Goal: Transaction & Acquisition: Subscribe to service/newsletter

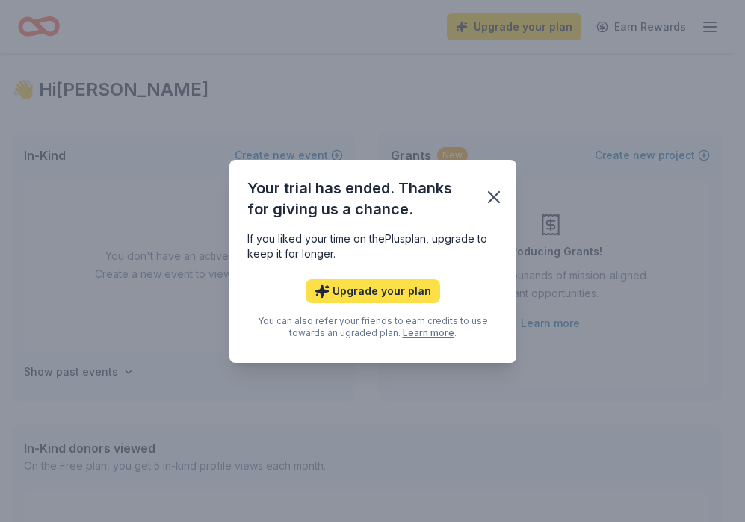
click at [428, 292] on button "Upgrade your plan" at bounding box center [373, 291] width 134 height 24
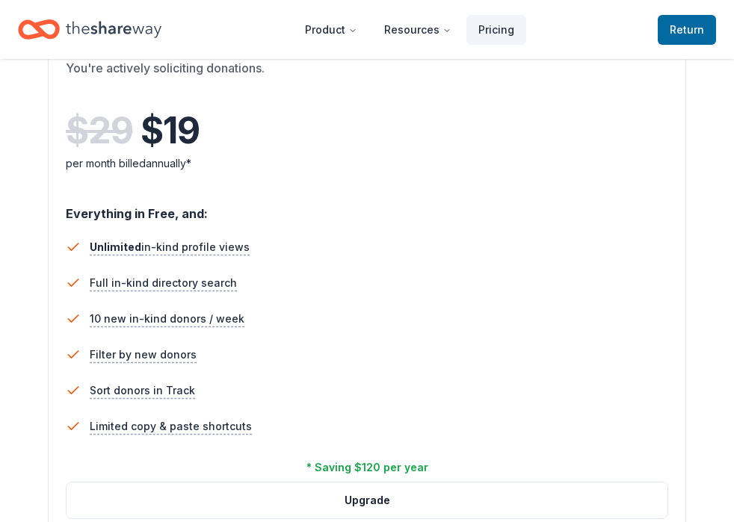
scroll to position [908, 0]
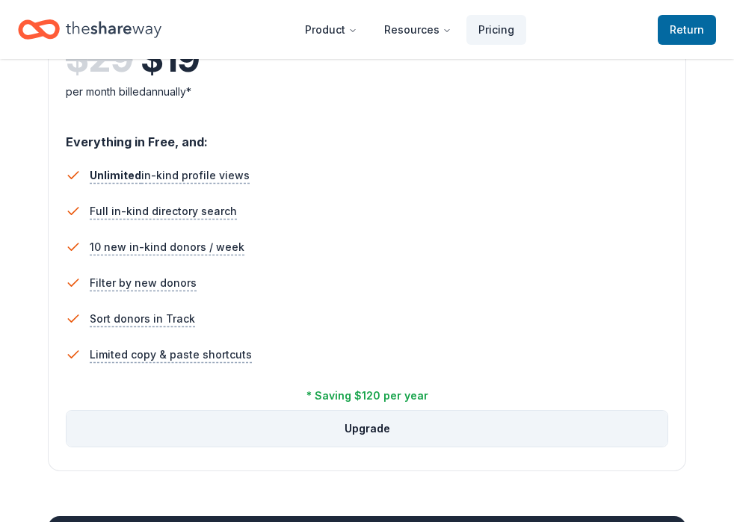
click at [394, 436] on button "Upgrade" at bounding box center [366, 429] width 601 height 36
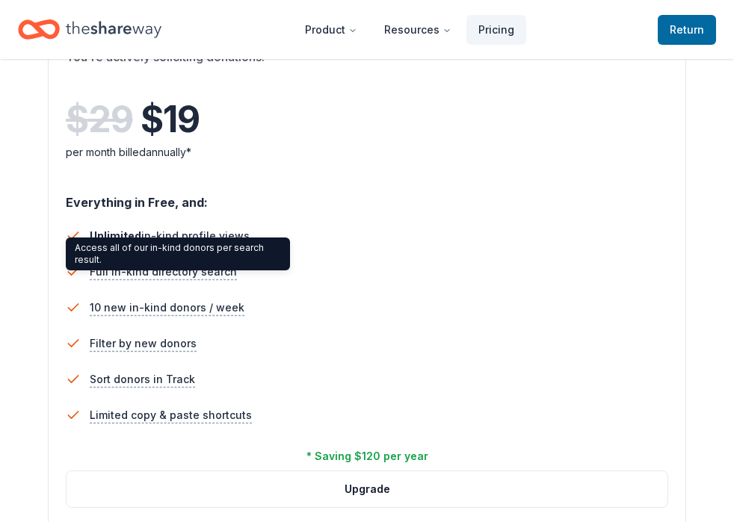
scroll to position [837, 0]
